Goal: Task Accomplishment & Management: Complete application form

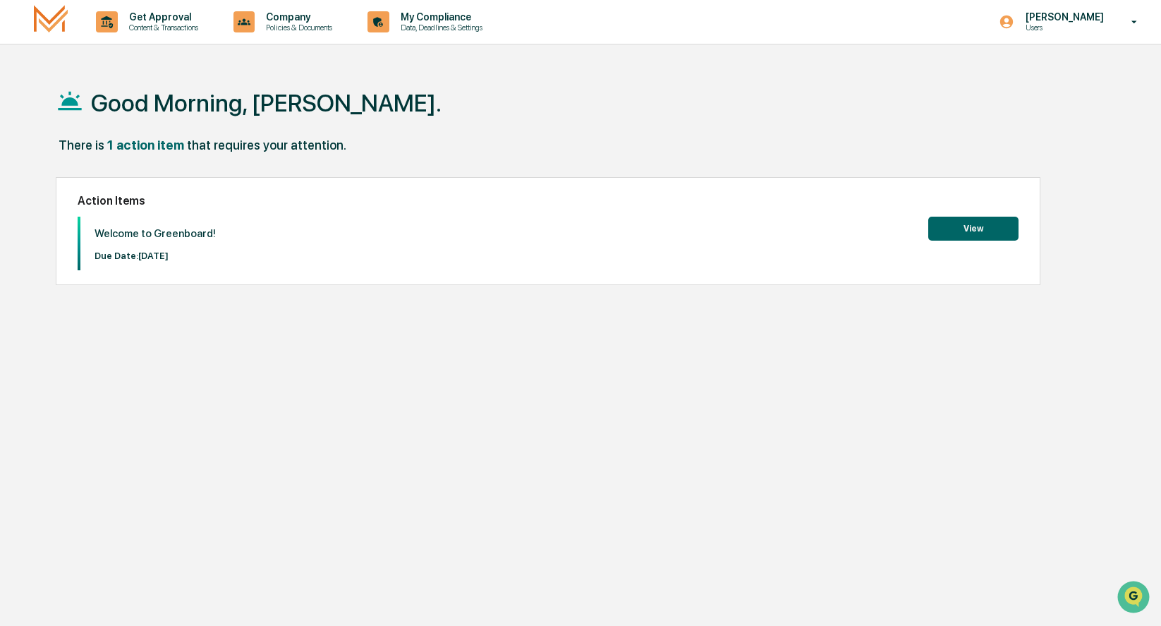
click at [959, 226] on button "View" at bounding box center [973, 229] width 90 height 24
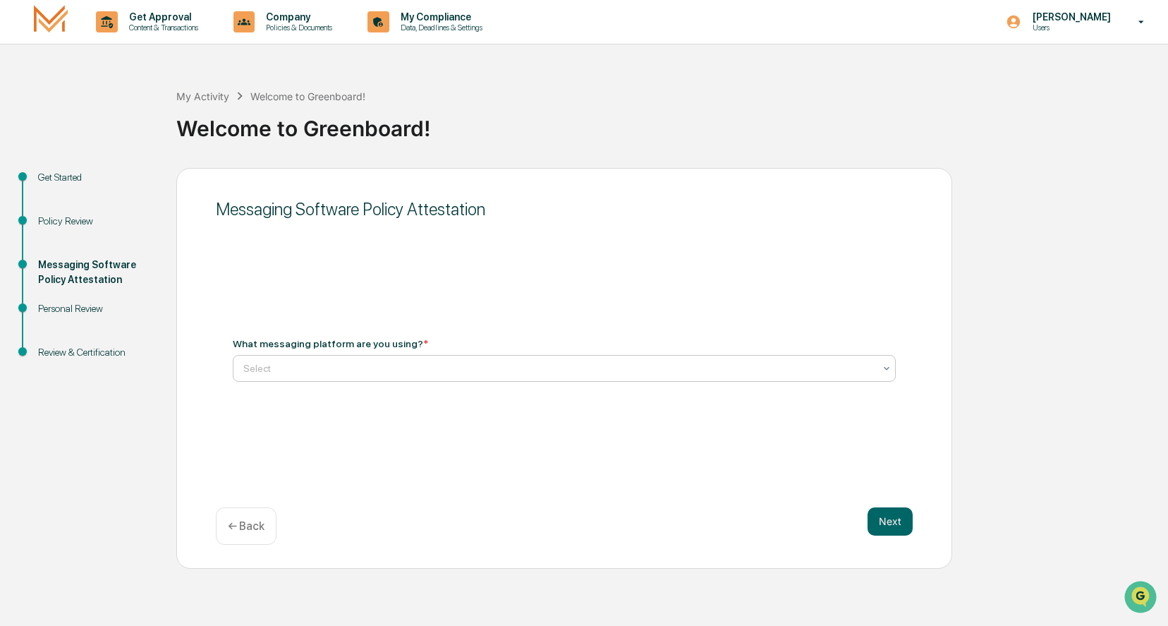
click at [360, 376] on div "Select" at bounding box center [558, 368] width 645 height 20
type input "**********"
click at [895, 523] on button "Next" at bounding box center [890, 521] width 45 height 28
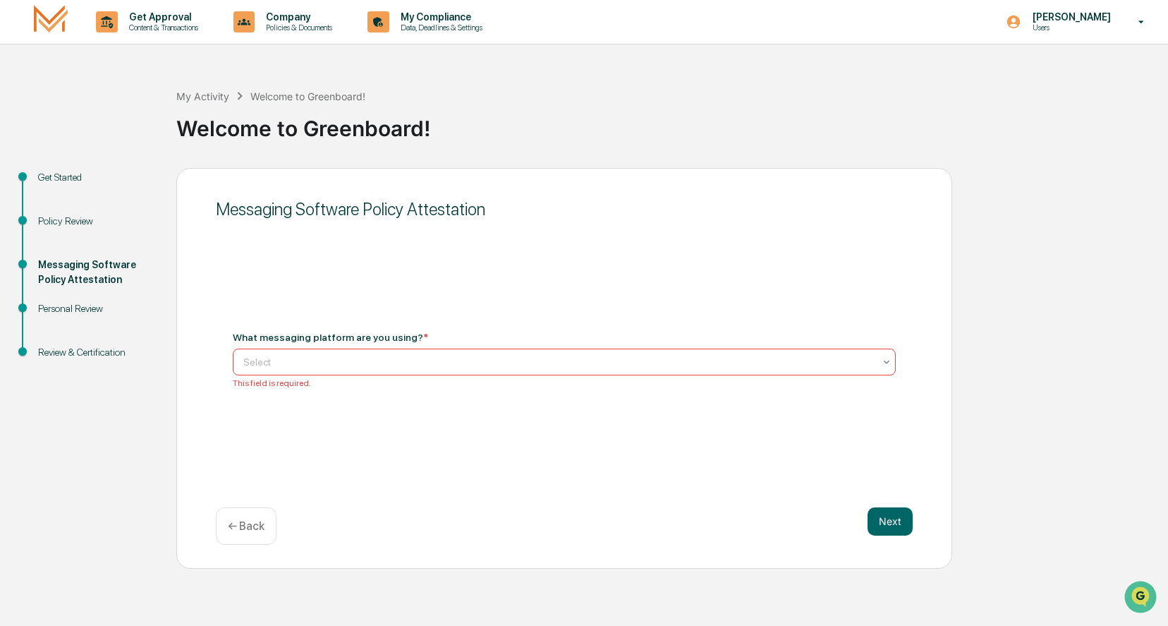
click at [294, 368] on div at bounding box center [558, 362] width 631 height 14
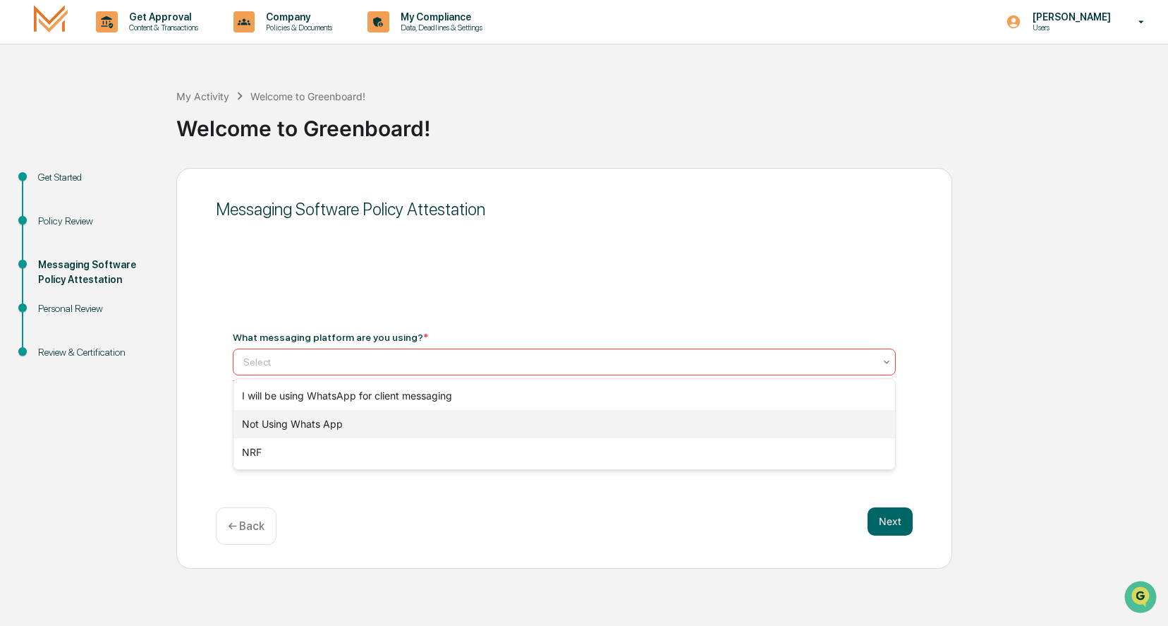
click at [317, 425] on div "Not Using Whats App" at bounding box center [564, 424] width 662 height 28
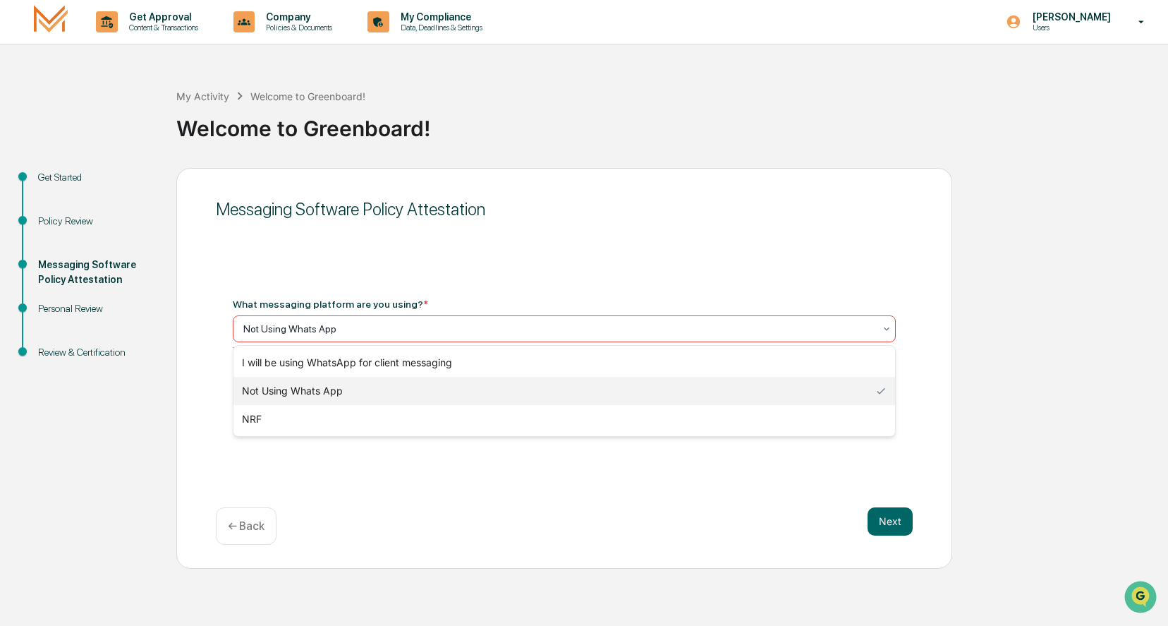
click at [346, 327] on div at bounding box center [558, 329] width 631 height 14
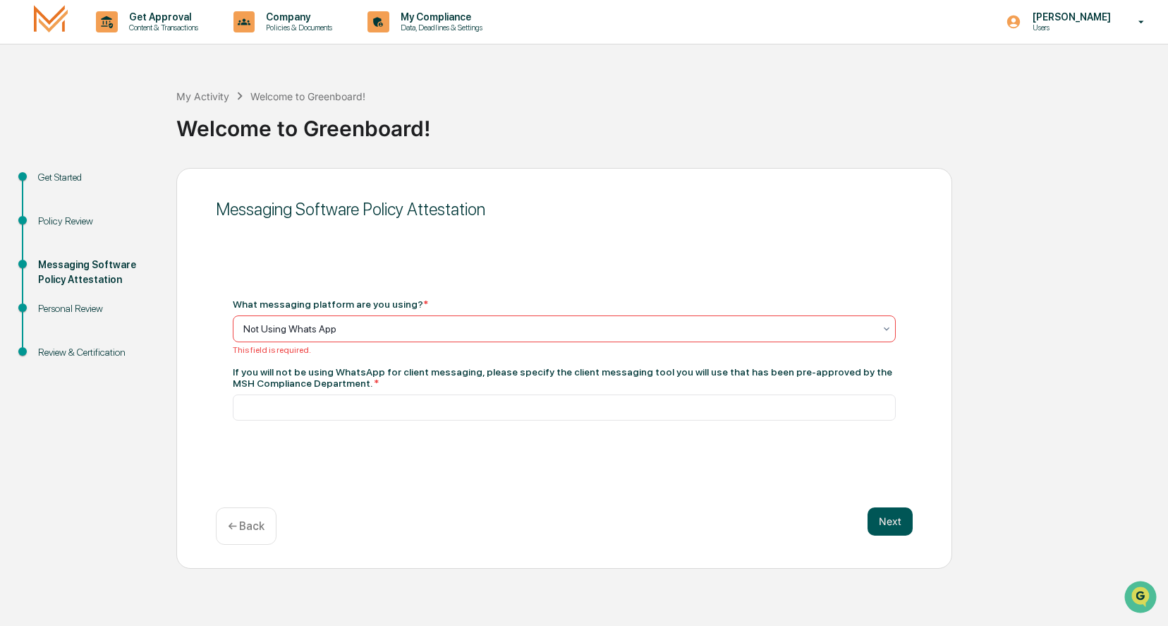
click at [889, 515] on button "Next" at bounding box center [890, 521] width 45 height 28
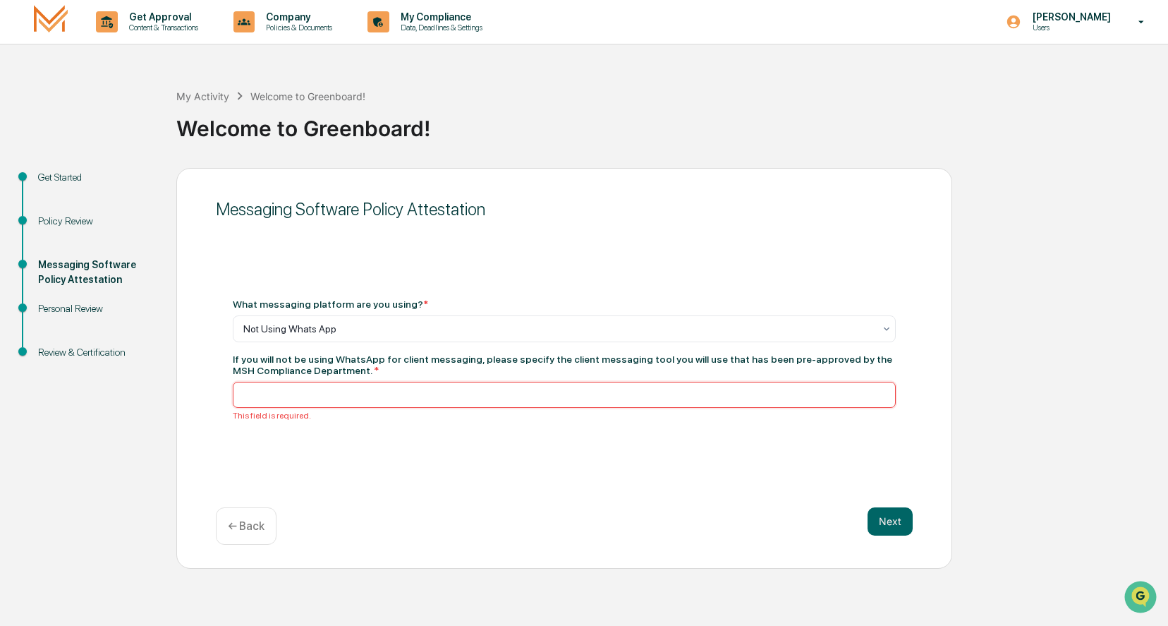
click at [461, 399] on input at bounding box center [564, 395] width 663 height 26
type input "**********"
click at [873, 516] on button "Next" at bounding box center [890, 521] width 45 height 28
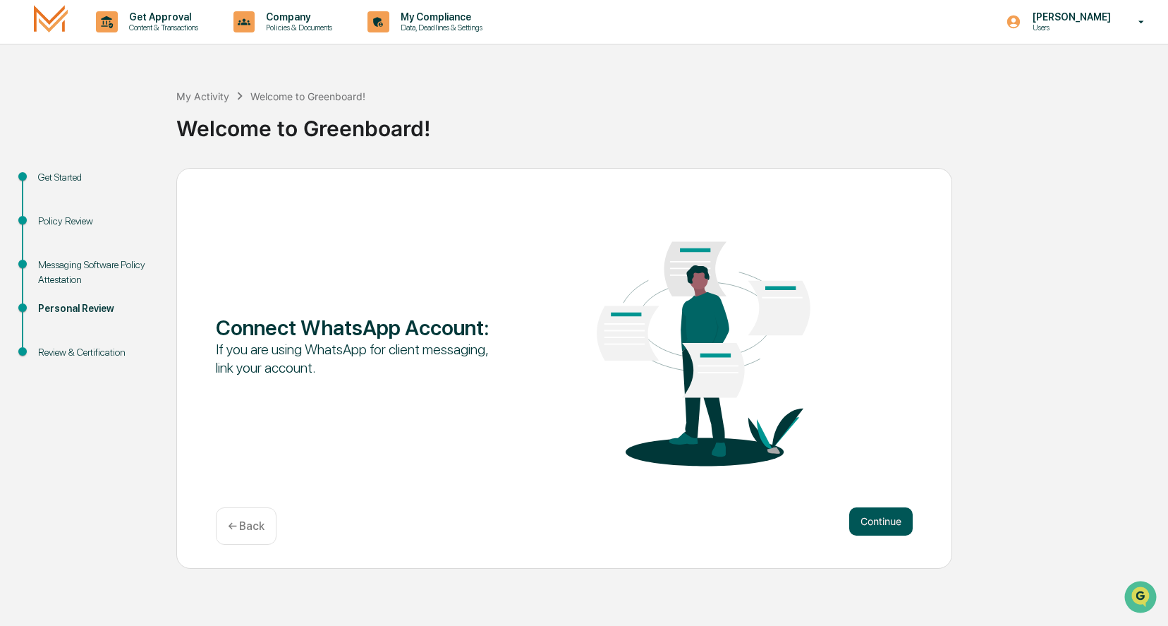
click at [885, 523] on button "Continue" at bounding box center [880, 521] width 63 height 28
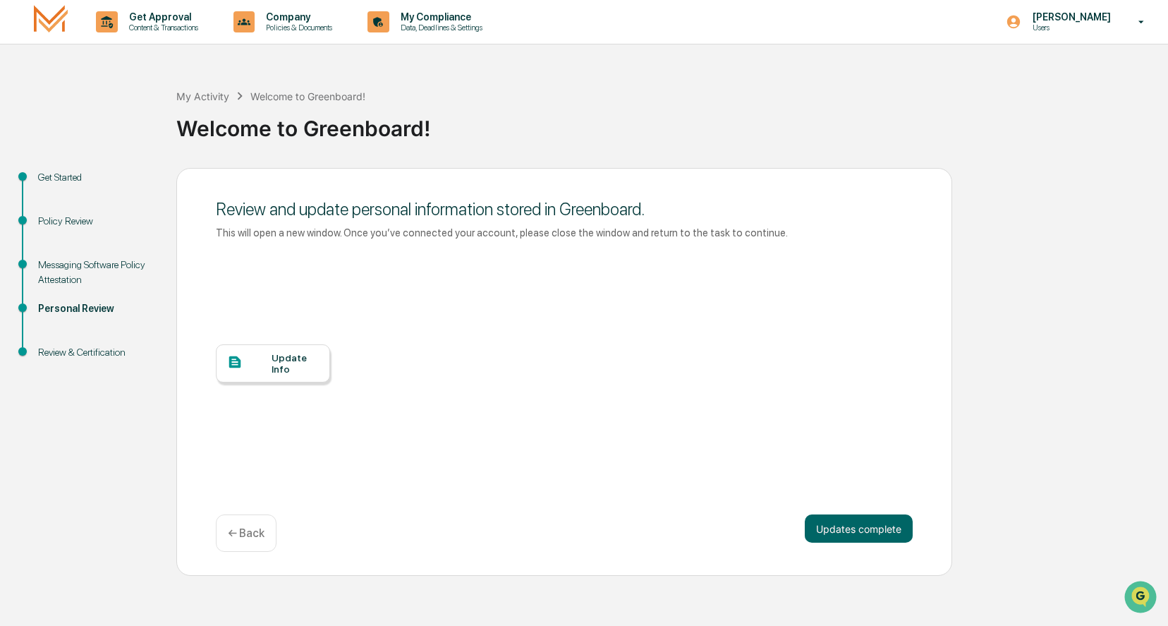
click at [308, 367] on div "Update Info" at bounding box center [295, 363] width 47 height 23
click at [857, 529] on button "Updates complete" at bounding box center [859, 528] width 108 height 28
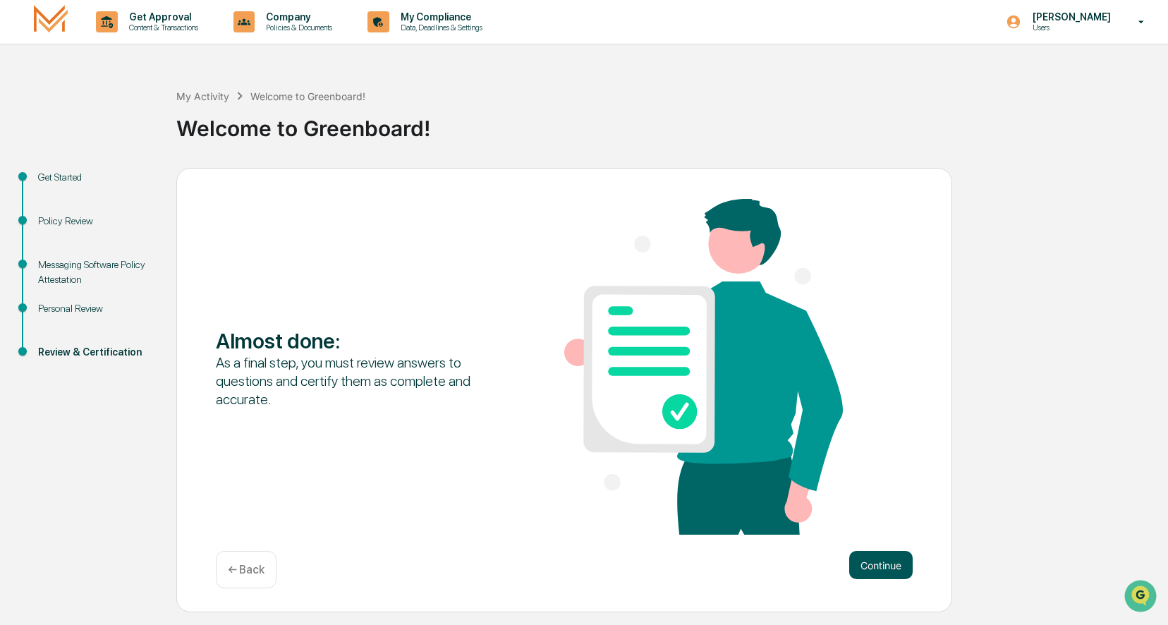
click at [886, 566] on button "Continue" at bounding box center [880, 565] width 63 height 28
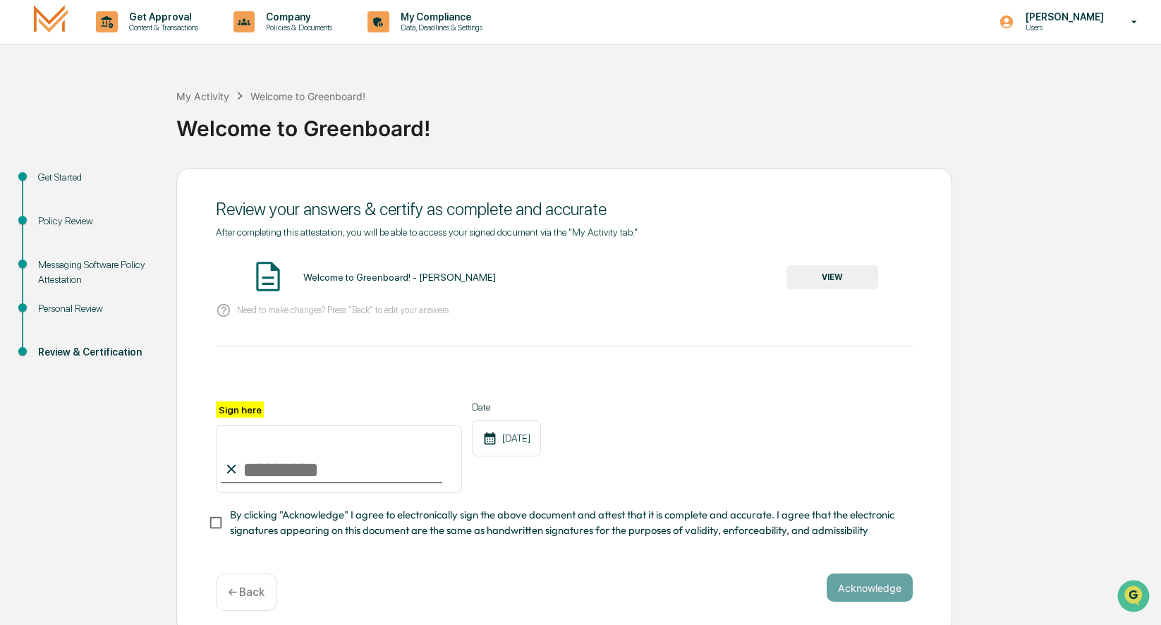
click at [261, 475] on input "Sign here" at bounding box center [339, 459] width 246 height 68
type input "**********"
click at [869, 588] on button "Acknowledge" at bounding box center [870, 587] width 86 height 28
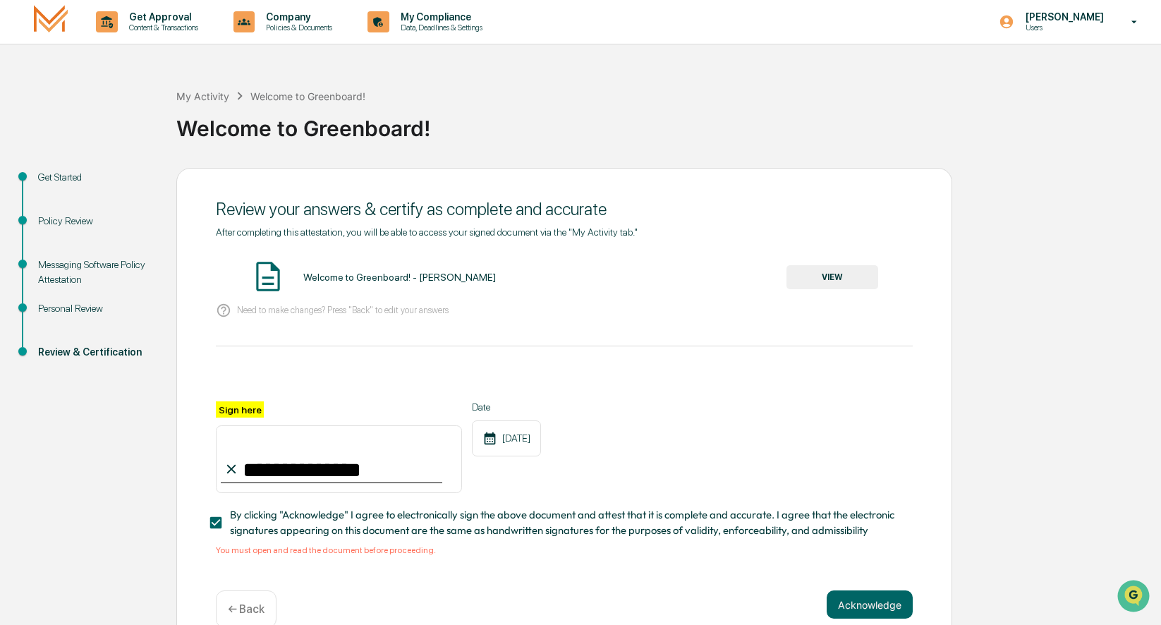
click at [260, 275] on img at bounding box center [267, 276] width 35 height 35
click at [274, 286] on img at bounding box center [267, 276] width 35 height 35
click at [827, 274] on button "VIEW" at bounding box center [833, 277] width 92 height 24
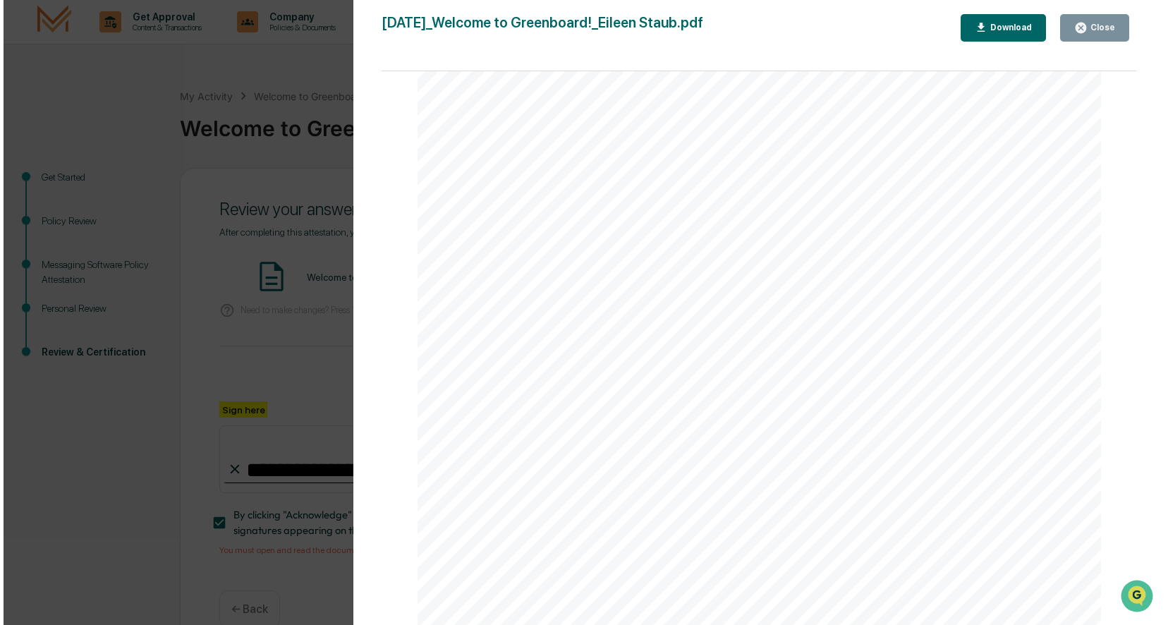
scroll to position [1459, 0]
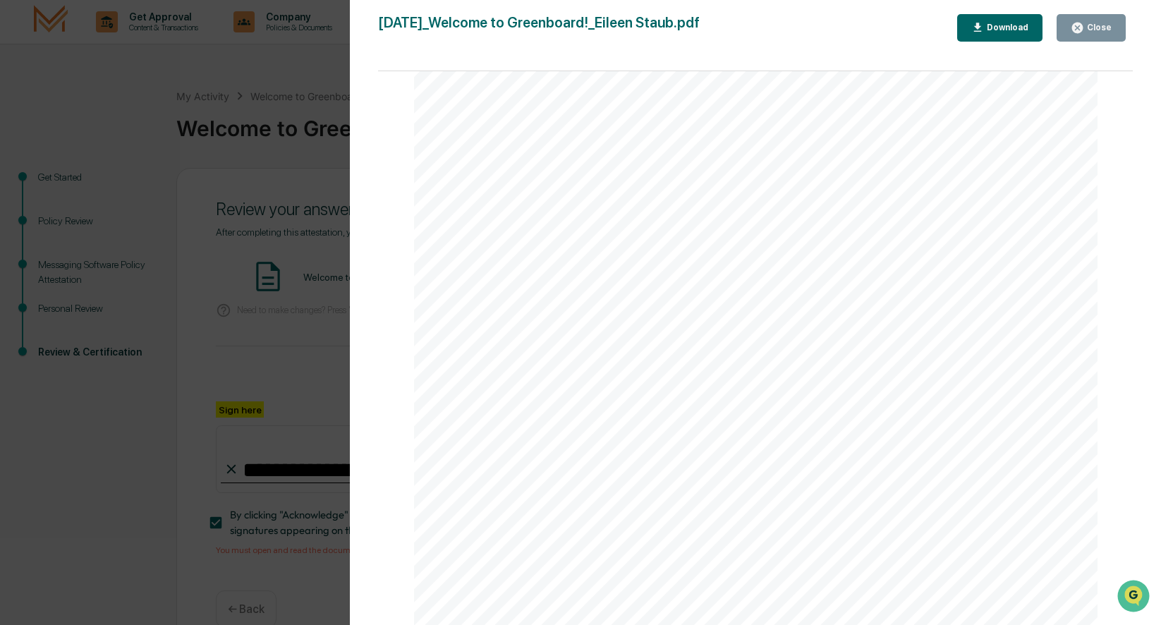
click at [1085, 35] on button "Close" at bounding box center [1091, 28] width 69 height 28
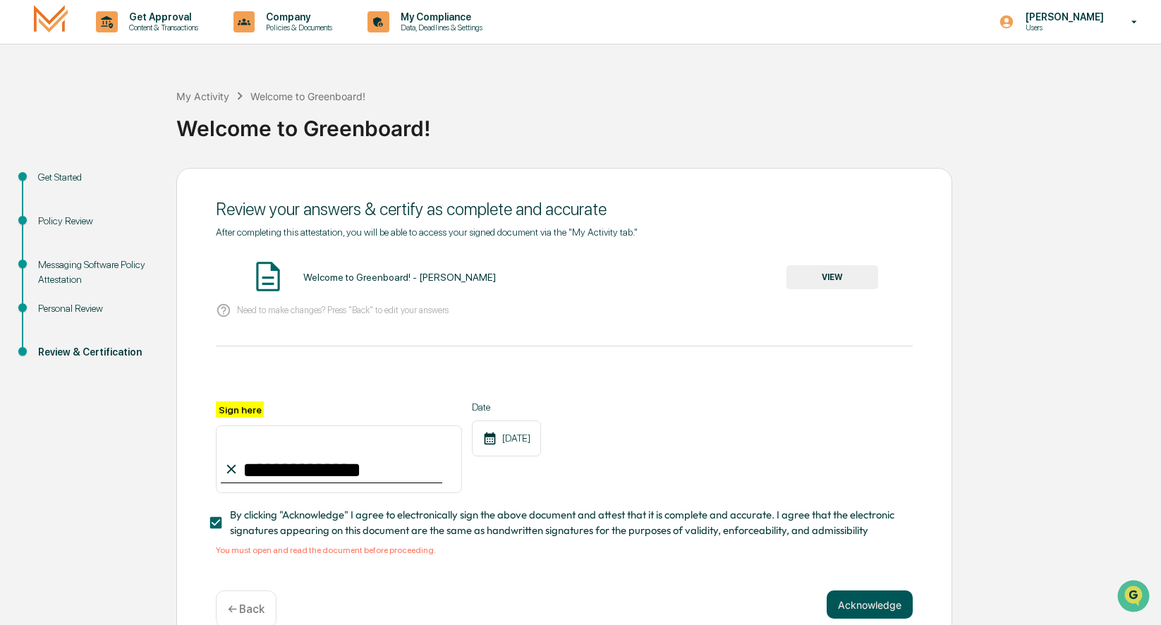
click at [855, 613] on button "Acknowledge" at bounding box center [870, 604] width 86 height 28
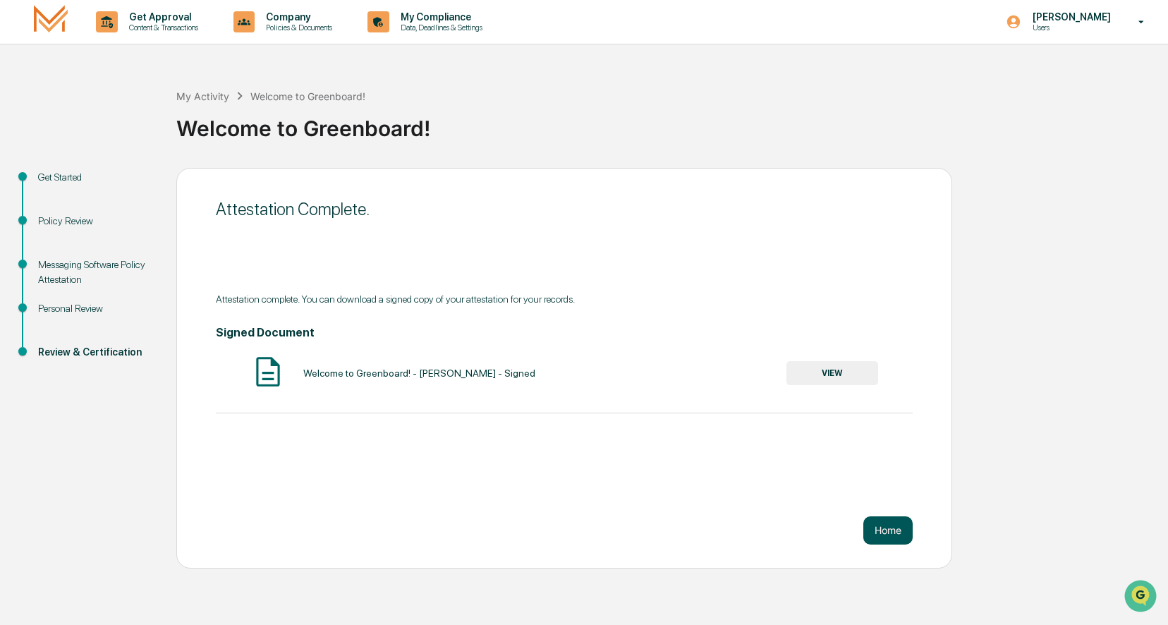
click at [873, 535] on button "Home" at bounding box center [887, 530] width 49 height 28
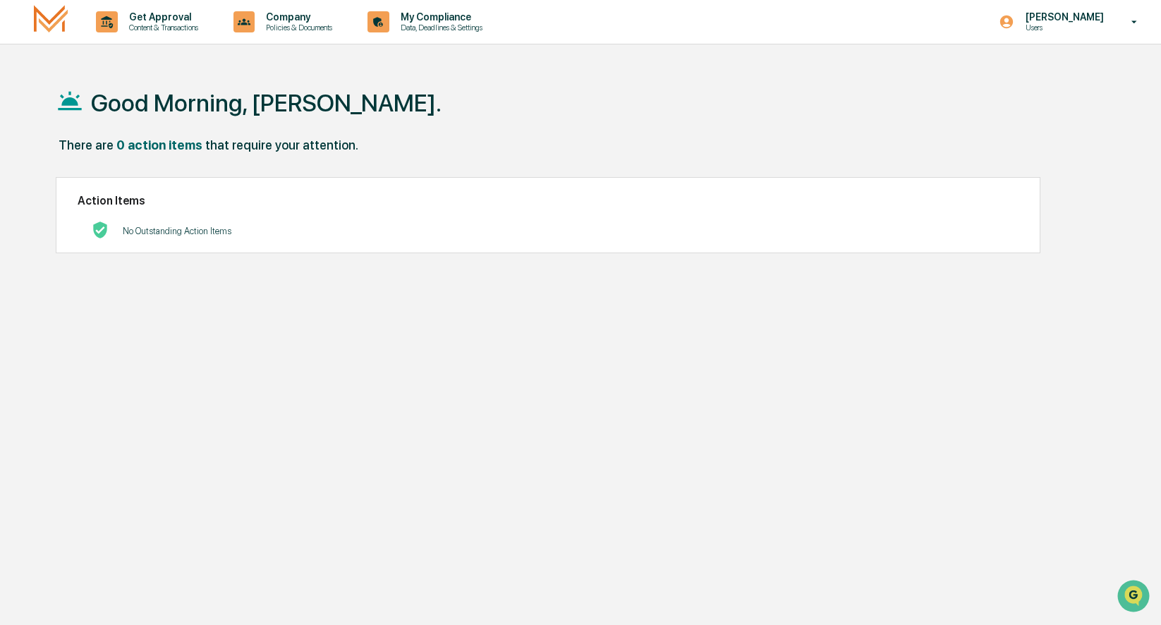
click at [1086, 20] on p "[PERSON_NAME]" at bounding box center [1062, 16] width 97 height 11
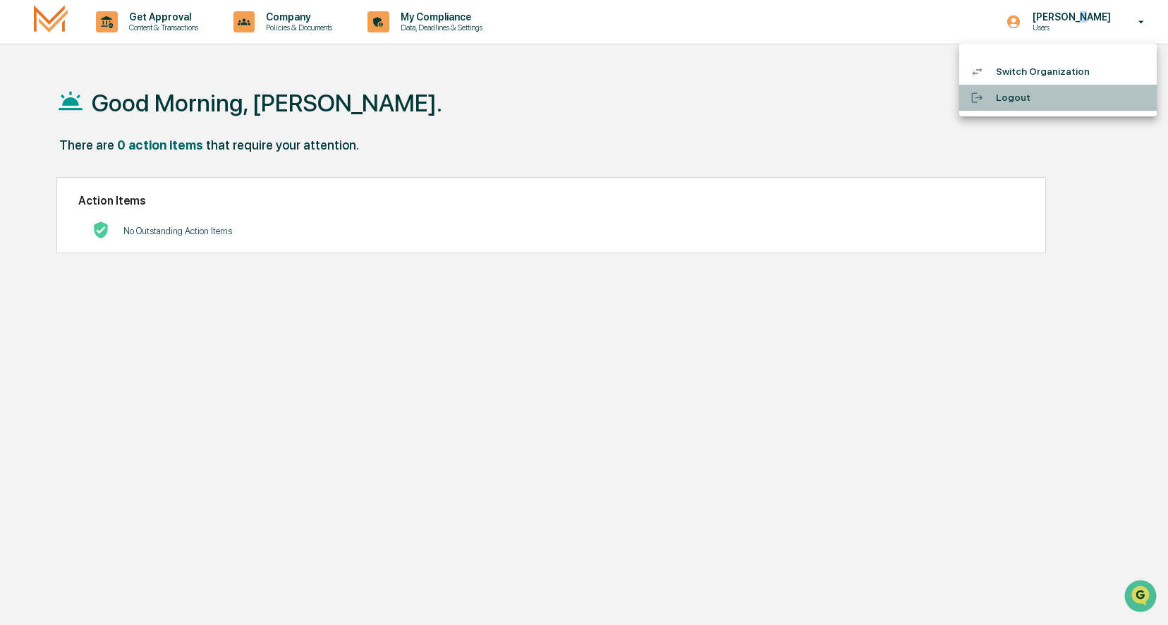
drag, startPoint x: 1086, startPoint y: 20, endPoint x: 1002, endPoint y: 97, distance: 113.4
click at [1002, 97] on li "Logout" at bounding box center [1058, 98] width 198 height 26
